Goal: Task Accomplishment & Management: Use online tool/utility

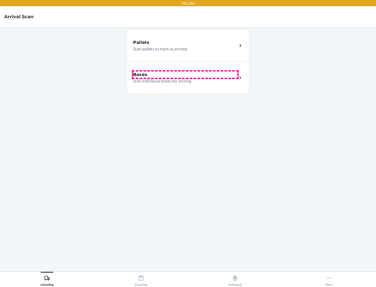
click at [185, 75] on div "Boxes" at bounding box center [185, 75] width 104 height 6
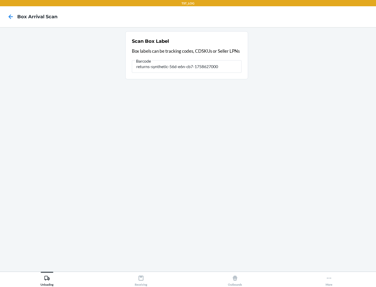
type input "returns-synthetic-56d-e6n-cb7-1758627000"
